Goal: Information Seeking & Learning: Learn about a topic

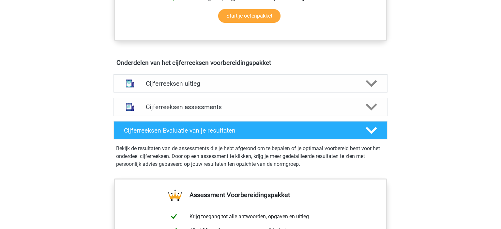
scroll to position [343, 0]
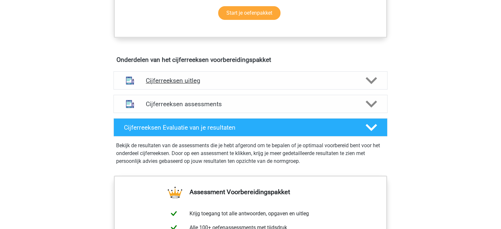
click at [375, 83] on icon at bounding box center [370, 80] width 11 height 11
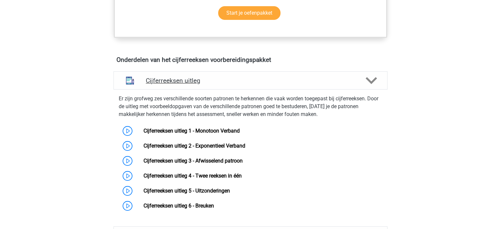
click at [375, 83] on icon at bounding box center [370, 80] width 11 height 11
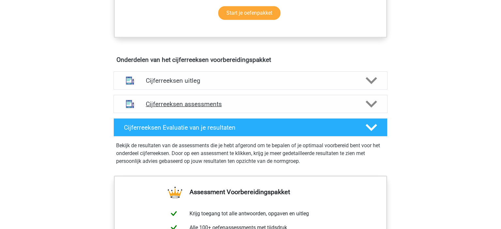
click at [373, 108] on icon at bounding box center [370, 103] width 11 height 11
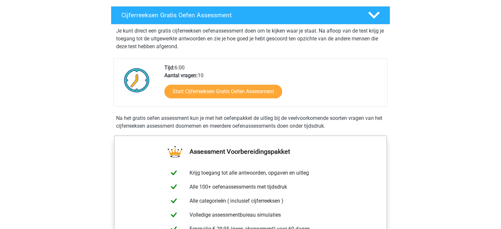
scroll to position [112, 0]
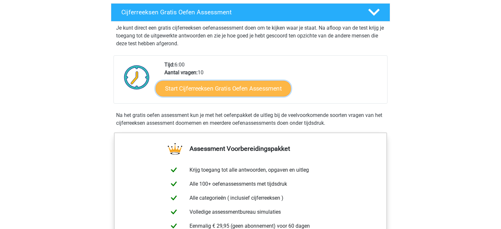
click at [253, 95] on link "Start Cijferreeksen Gratis Oefen Assessment" at bounding box center [223, 89] width 135 height 16
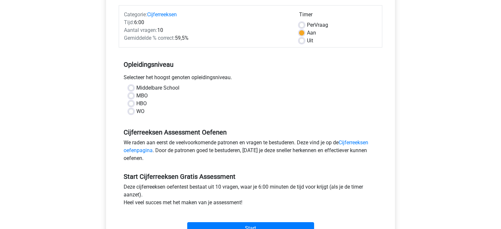
scroll to position [79, 0]
click at [136, 95] on label "MBO" at bounding box center [141, 96] width 11 height 8
click at [131, 95] on input "MBO" at bounding box center [130, 95] width 5 height 7
radio input "true"
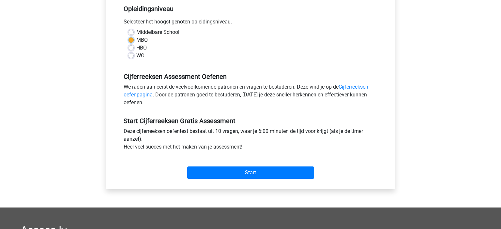
scroll to position [136, 0]
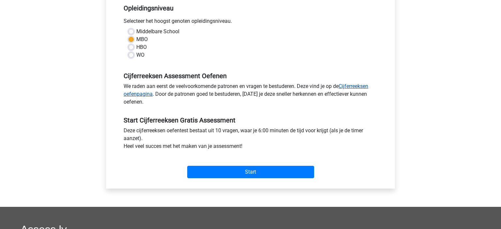
click at [367, 84] on link "Cijferreeksen oefenpagina" at bounding box center [246, 90] width 245 height 14
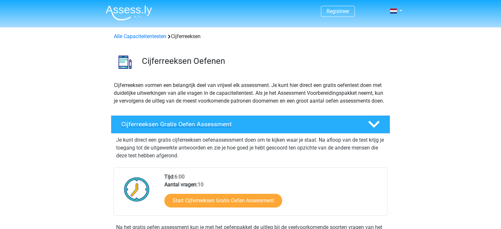
click at [372, 130] on icon at bounding box center [373, 124] width 11 height 11
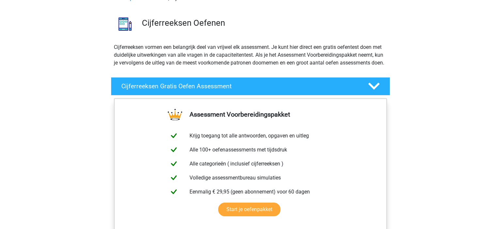
scroll to position [32, 0]
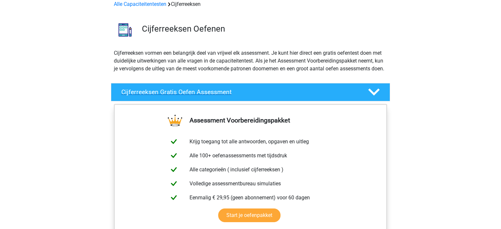
click at [376, 98] on icon at bounding box center [373, 91] width 11 height 11
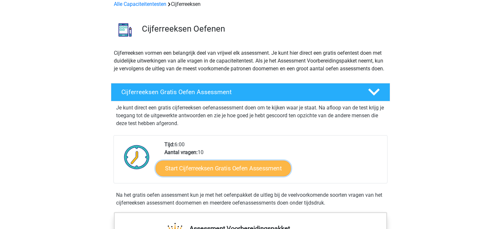
click at [247, 176] on link "Start Cijferreeksen Gratis Oefen Assessment" at bounding box center [223, 168] width 135 height 16
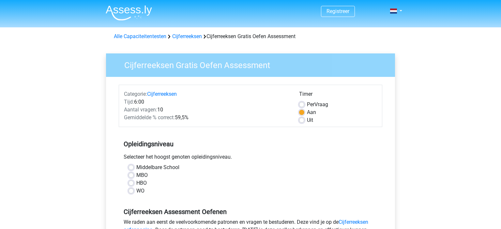
click at [136, 176] on label "MBO" at bounding box center [141, 175] width 11 height 8
click at [132, 176] on input "MBO" at bounding box center [130, 174] width 5 height 7
radio input "true"
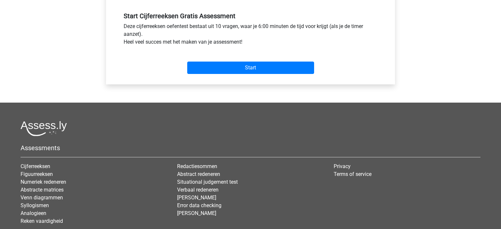
scroll to position [286, 0]
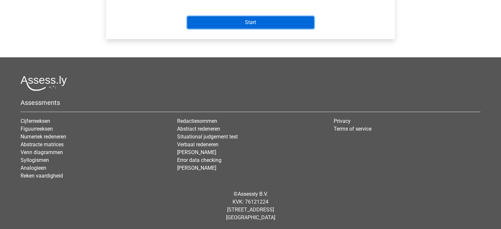
click at [275, 20] on input "Start" at bounding box center [250, 22] width 127 height 12
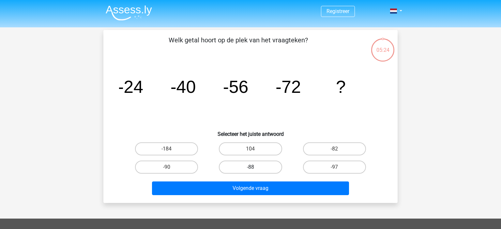
click at [265, 166] on label "-88" at bounding box center [250, 167] width 63 height 13
click at [255, 167] on input "-88" at bounding box center [252, 169] width 4 height 4
radio input "true"
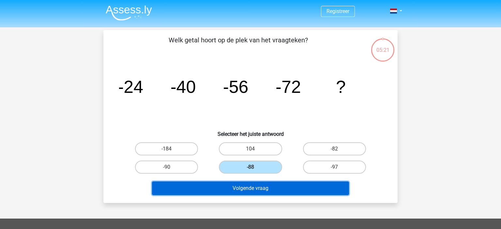
click at [261, 186] on button "Volgende vraag" at bounding box center [250, 189] width 197 height 14
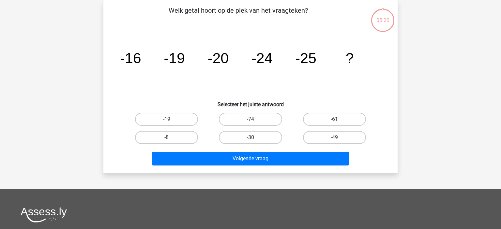
scroll to position [30, 0]
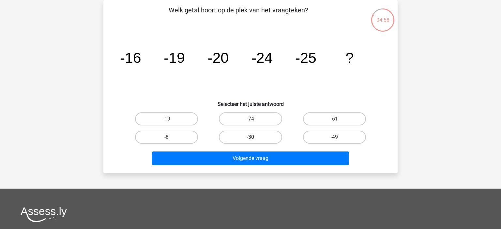
click at [238, 135] on label "-30" at bounding box center [250, 137] width 63 height 13
click at [250, 137] on input "-30" at bounding box center [252, 139] width 4 height 4
radio input "true"
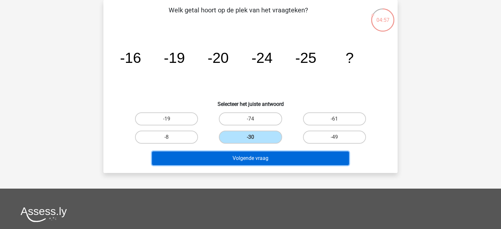
click at [239, 159] on button "Volgende vraag" at bounding box center [250, 159] width 197 height 14
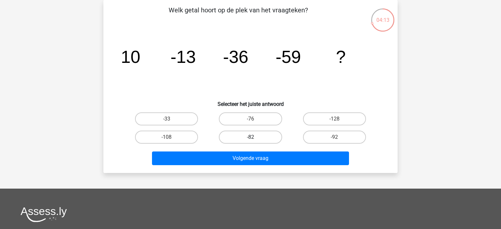
click at [259, 139] on label "-82" at bounding box center [250, 137] width 63 height 13
click at [255, 139] on input "-82" at bounding box center [252, 139] width 4 height 4
radio input "true"
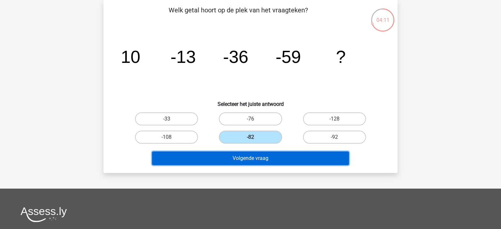
click at [258, 155] on button "Volgende vraag" at bounding box center [250, 159] width 197 height 14
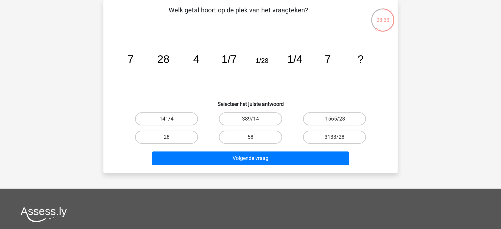
click at [187, 119] on label "141/4" at bounding box center [166, 118] width 63 height 13
click at [171, 119] on input "141/4" at bounding box center [169, 121] width 4 height 4
radio input "true"
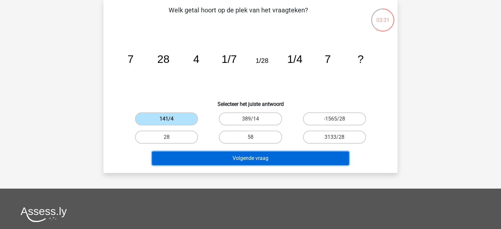
click at [258, 159] on button "Volgende vraag" at bounding box center [250, 159] width 197 height 14
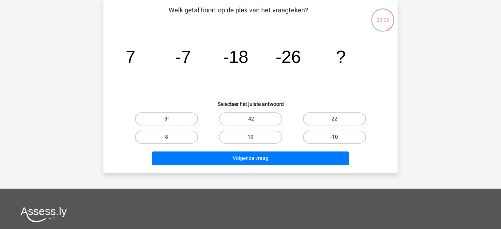
click at [187, 122] on label "-31" at bounding box center [166, 118] width 63 height 13
click at [171, 122] on input "-31" at bounding box center [169, 121] width 4 height 4
radio input "true"
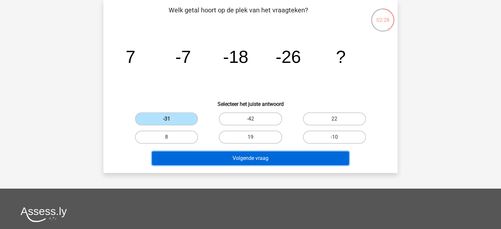
click at [226, 159] on button "Volgende vraag" at bounding box center [250, 159] width 197 height 14
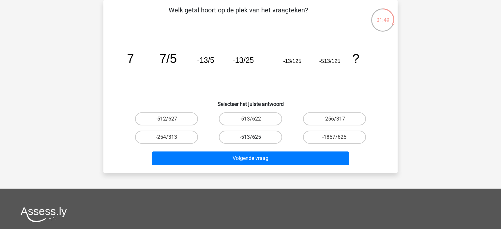
click at [245, 138] on label "-513/625" at bounding box center [250, 137] width 63 height 13
click at [250, 138] on input "-513/625" at bounding box center [252, 139] width 4 height 4
radio input "true"
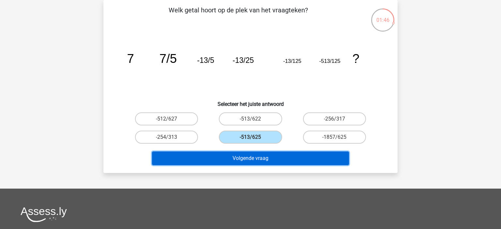
click at [254, 159] on button "Volgende vraag" at bounding box center [250, 159] width 197 height 14
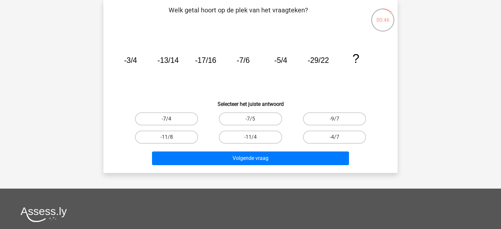
click at [172, 118] on label "-7/4" at bounding box center [166, 118] width 63 height 13
click at [171, 119] on input "-7/4" at bounding box center [169, 121] width 4 height 4
radio input "true"
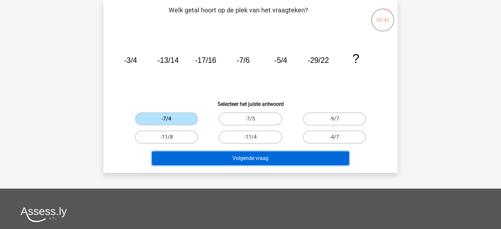
click at [252, 155] on button "Volgende vraag" at bounding box center [250, 159] width 197 height 14
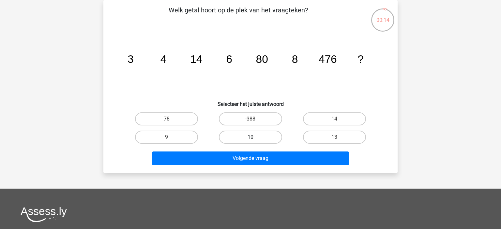
click at [247, 133] on label "10" at bounding box center [250, 137] width 63 height 13
click at [250, 137] on input "10" at bounding box center [252, 139] width 4 height 4
radio input "true"
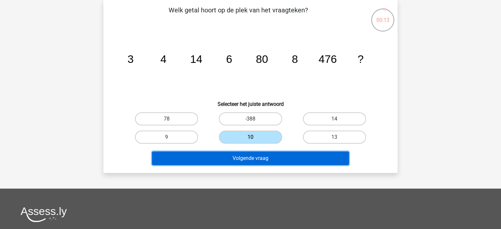
click at [250, 160] on button "Volgende vraag" at bounding box center [250, 159] width 197 height 14
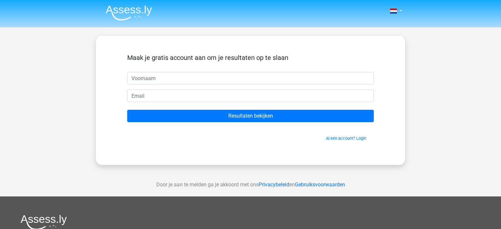
click at [186, 76] on input "text" at bounding box center [250, 78] width 246 height 12
type input "w"
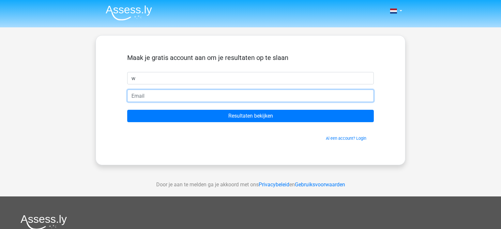
click at [171, 95] on input "email" at bounding box center [250, 96] width 246 height 12
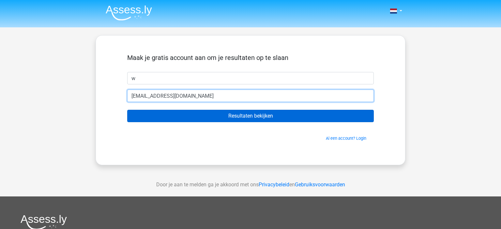
type input "wietskegriffioen@outlook.com"
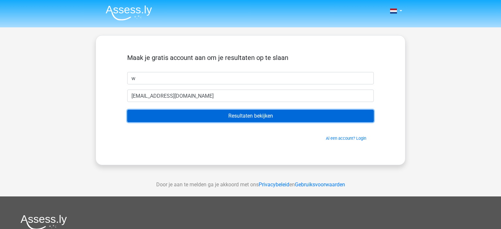
click at [205, 112] on input "Resultaten bekijken" at bounding box center [250, 116] width 246 height 12
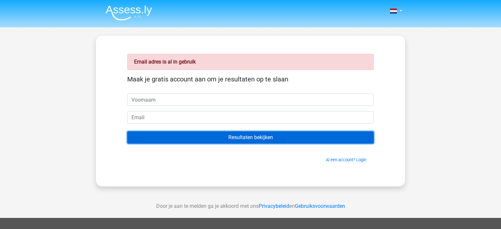
click at [209, 139] on input "Resultaten bekijken" at bounding box center [250, 137] width 246 height 12
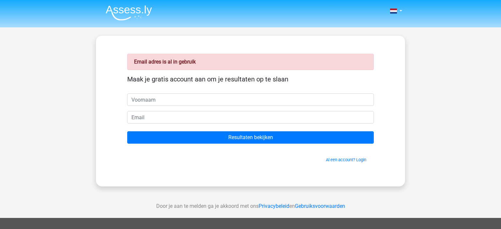
click at [345, 172] on div "Email adres is al in gebruik Maak je gratis account aan om je resultaten op te …" at bounding box center [251, 111] width 310 height 152
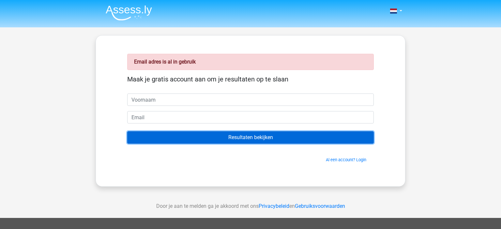
click at [311, 135] on input "Resultaten bekijken" at bounding box center [250, 137] width 246 height 12
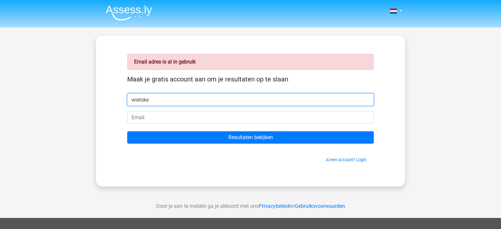
type input "wietske"
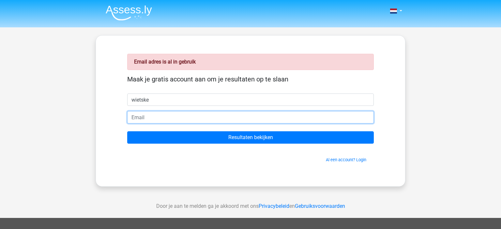
click at [243, 118] on input "email" at bounding box center [250, 117] width 246 height 12
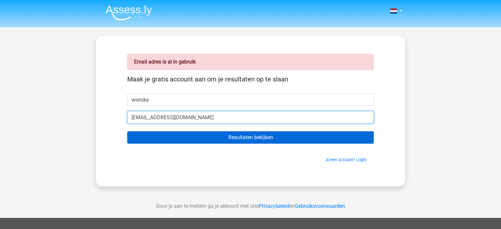
type input "[EMAIL_ADDRESS][DOMAIN_NAME]"
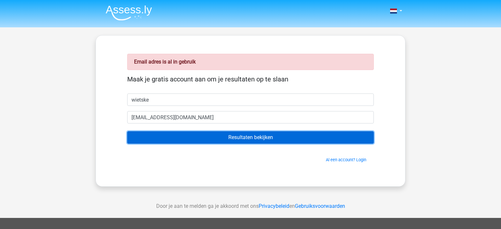
click at [216, 138] on input "Resultaten bekijken" at bounding box center [250, 137] width 246 height 12
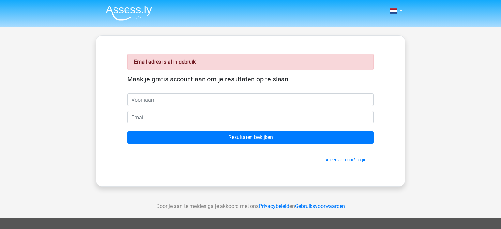
click at [421, 43] on div "Nederlands English" at bounding box center [250, 195] width 501 height 390
click at [345, 159] on link "Al een account? Login" at bounding box center [346, 159] width 40 height 5
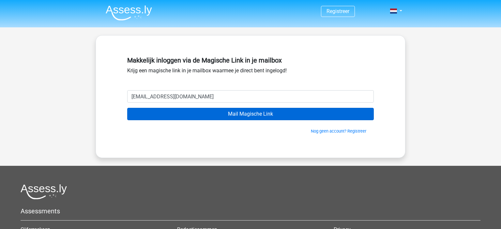
type input "wietskegriffioen@outlook.com"
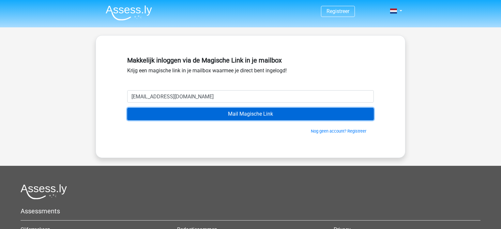
click at [221, 112] on input "Mail Magische Link" at bounding box center [250, 114] width 246 height 12
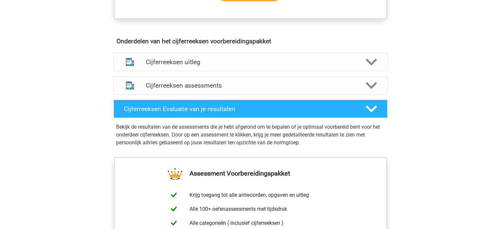
scroll to position [360, 0]
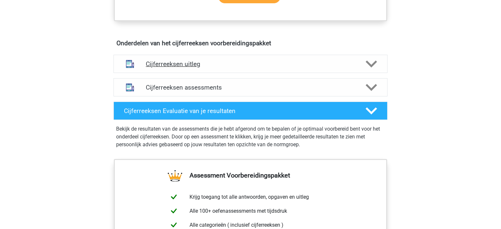
click at [374, 68] on polygon at bounding box center [370, 64] width 11 height 7
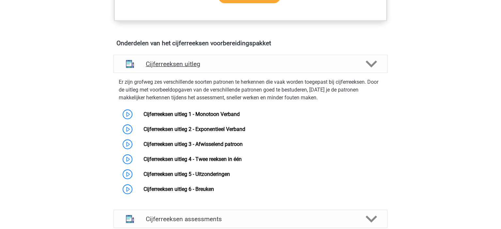
click at [370, 69] on icon at bounding box center [370, 63] width 11 height 11
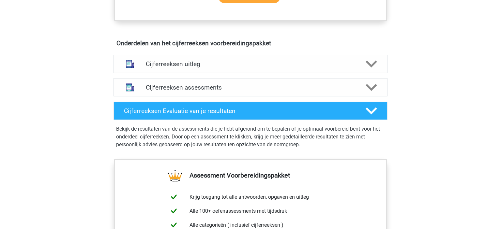
click at [374, 92] on icon at bounding box center [370, 87] width 11 height 11
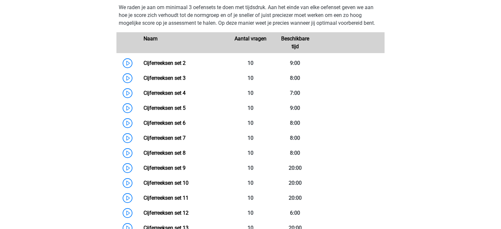
scroll to position [459, 0]
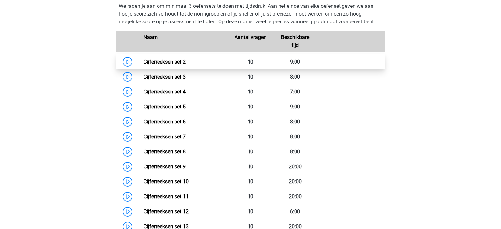
click at [186, 65] on link "Cijferreeksen set 2" at bounding box center [164, 62] width 42 height 6
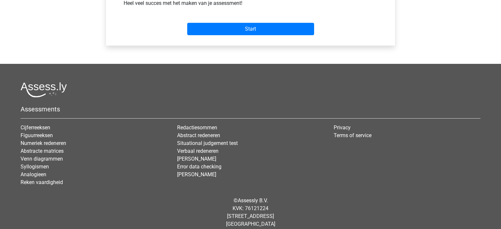
scroll to position [286, 0]
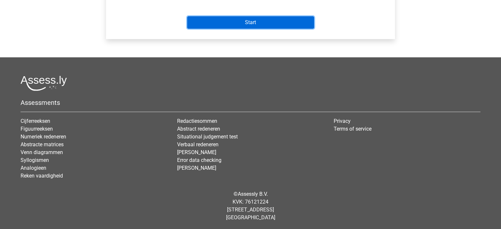
click at [263, 24] on input "Start" at bounding box center [250, 22] width 127 height 12
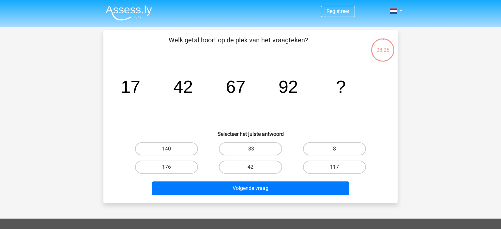
click at [343, 168] on label "117" at bounding box center [334, 167] width 63 height 13
click at [338, 168] on input "117" at bounding box center [336, 169] width 4 height 4
radio input "true"
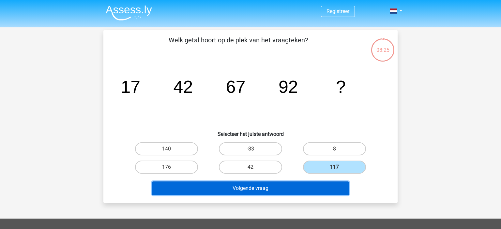
click at [315, 188] on button "Volgende vraag" at bounding box center [250, 189] width 197 height 14
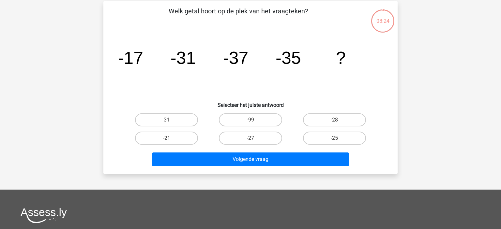
scroll to position [30, 0]
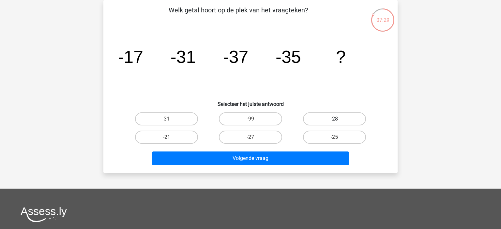
click at [350, 117] on label "-28" at bounding box center [334, 118] width 63 height 13
click at [338, 119] on input "-28" at bounding box center [336, 121] width 4 height 4
radio input "true"
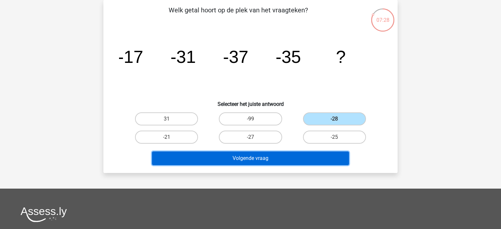
click at [275, 159] on button "Volgende vraag" at bounding box center [250, 159] width 197 height 14
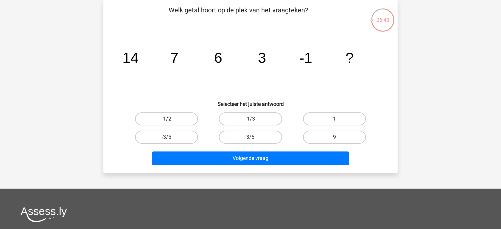
click at [186, 117] on label "-1/2" at bounding box center [166, 118] width 63 height 13
click at [171, 119] on input "-1/2" at bounding box center [169, 121] width 4 height 4
radio input "true"
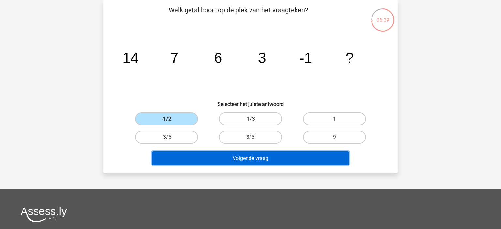
click at [255, 159] on button "Volgende vraag" at bounding box center [250, 159] width 197 height 14
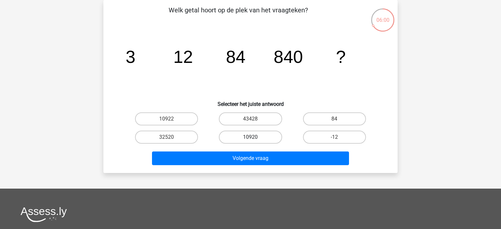
click at [244, 136] on label "10920" at bounding box center [250, 137] width 63 height 13
click at [250, 137] on input "10920" at bounding box center [252, 139] width 4 height 4
radio input "true"
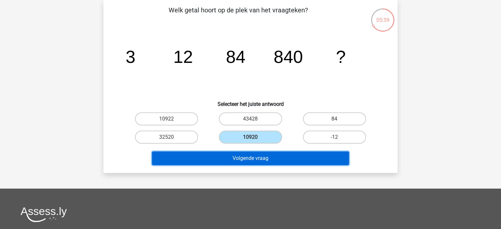
click at [247, 160] on button "Volgende vraag" at bounding box center [250, 159] width 197 height 14
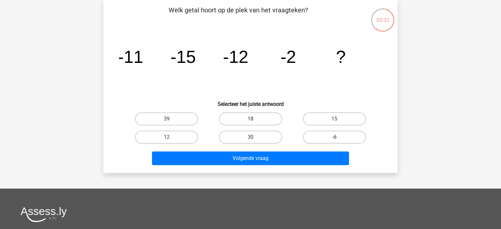
click at [333, 133] on label "-6" at bounding box center [334, 137] width 63 height 13
click at [334, 137] on input "-6" at bounding box center [336, 139] width 4 height 4
radio input "true"
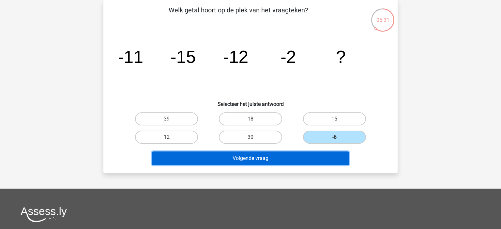
click at [286, 157] on button "Volgende vraag" at bounding box center [250, 159] width 197 height 14
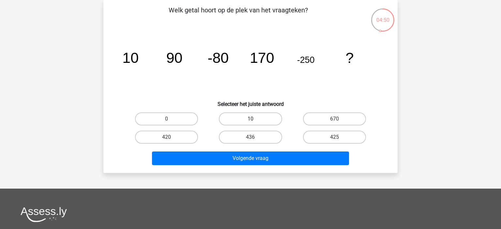
click at [245, 114] on label "10" at bounding box center [250, 118] width 63 height 13
click at [250, 119] on input "10" at bounding box center [252, 121] width 4 height 4
radio input "true"
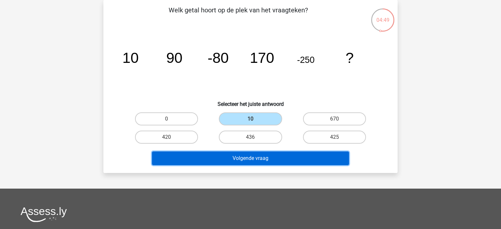
click at [260, 156] on button "Volgende vraag" at bounding box center [250, 159] width 197 height 14
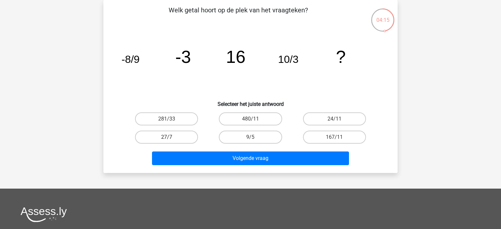
click at [177, 136] on label "27/7" at bounding box center [166, 137] width 63 height 13
click at [171, 137] on input "27/7" at bounding box center [169, 139] width 4 height 4
radio input "true"
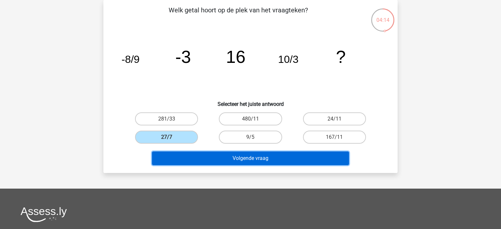
click at [235, 156] on button "Volgende vraag" at bounding box center [250, 159] width 197 height 14
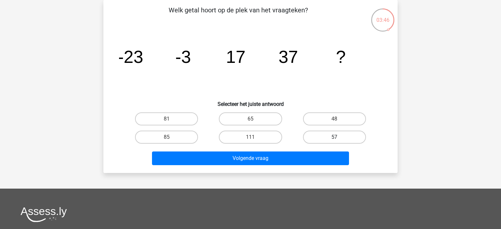
click at [347, 137] on label "57" at bounding box center [334, 137] width 63 height 13
click at [338, 137] on input "57" at bounding box center [336, 139] width 4 height 4
radio input "true"
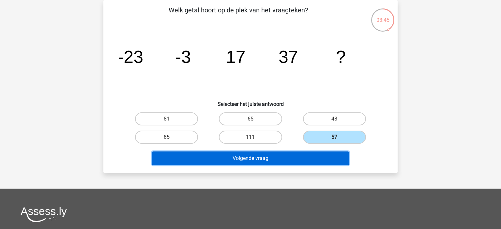
click at [328, 155] on button "Volgende vraag" at bounding box center [250, 159] width 197 height 14
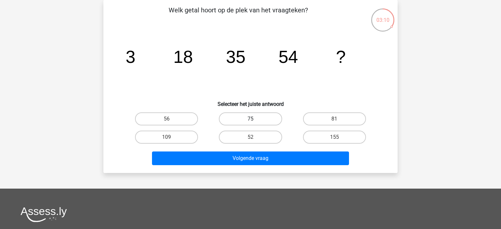
click at [258, 120] on label "75" at bounding box center [250, 118] width 63 height 13
click at [255, 120] on input "75" at bounding box center [252, 121] width 4 height 4
radio input "true"
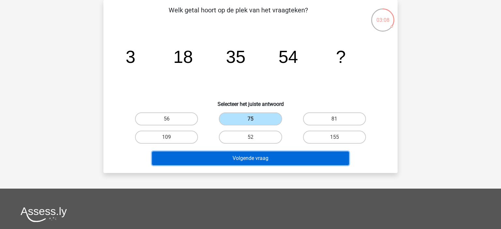
click at [256, 155] on button "Volgende vraag" at bounding box center [250, 159] width 197 height 14
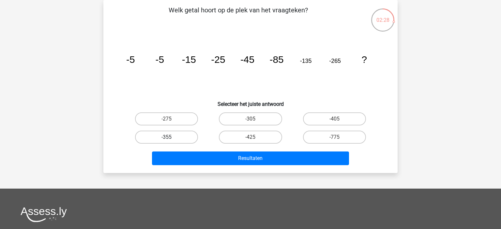
click at [186, 137] on label "-355" at bounding box center [166, 137] width 63 height 13
click at [171, 137] on input "-355" at bounding box center [169, 139] width 4 height 4
radio input "true"
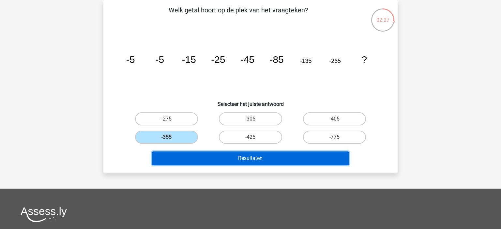
click at [244, 153] on button "Resultaten" at bounding box center [250, 159] width 197 height 14
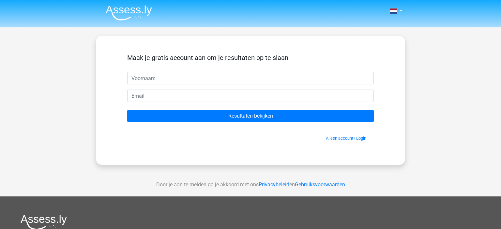
click at [186, 78] on input "text" at bounding box center [250, 78] width 246 height 12
type input "wietske"
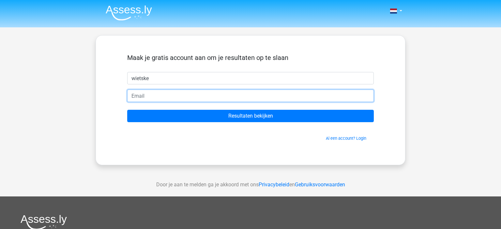
click at [162, 94] on input "email" at bounding box center [250, 96] width 246 height 12
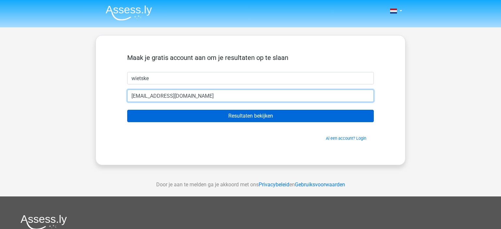
type input "[EMAIL_ADDRESS][DOMAIN_NAME]"
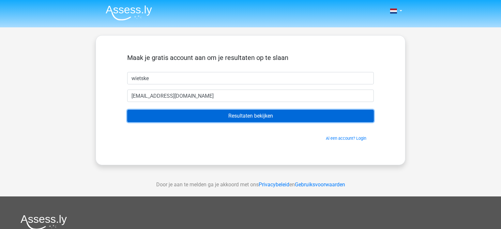
click at [234, 114] on input "Resultaten bekijken" at bounding box center [250, 116] width 246 height 12
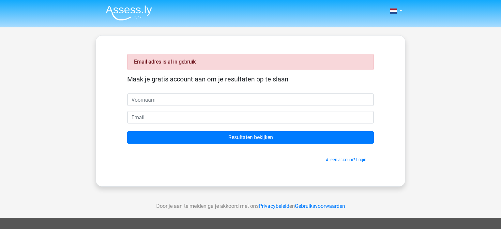
click at [255, 179] on div "Email adres is al in gebruik Maak je gratis account aan om je resultaten op te …" at bounding box center [251, 111] width 310 height 152
